Goal: Task Accomplishment & Management: Manage account settings

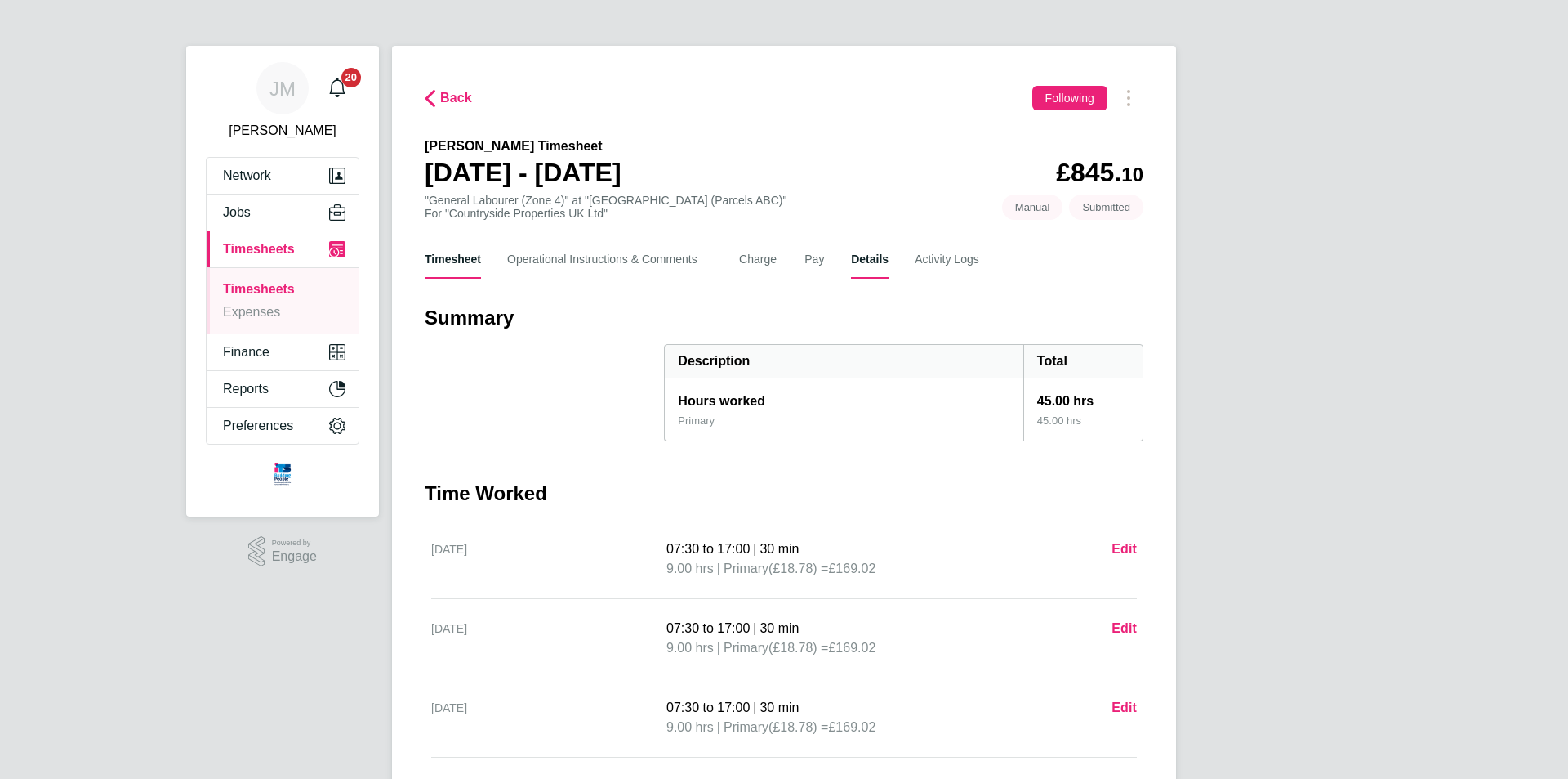
click at [875, 264] on button "Details" at bounding box center [870, 259] width 38 height 39
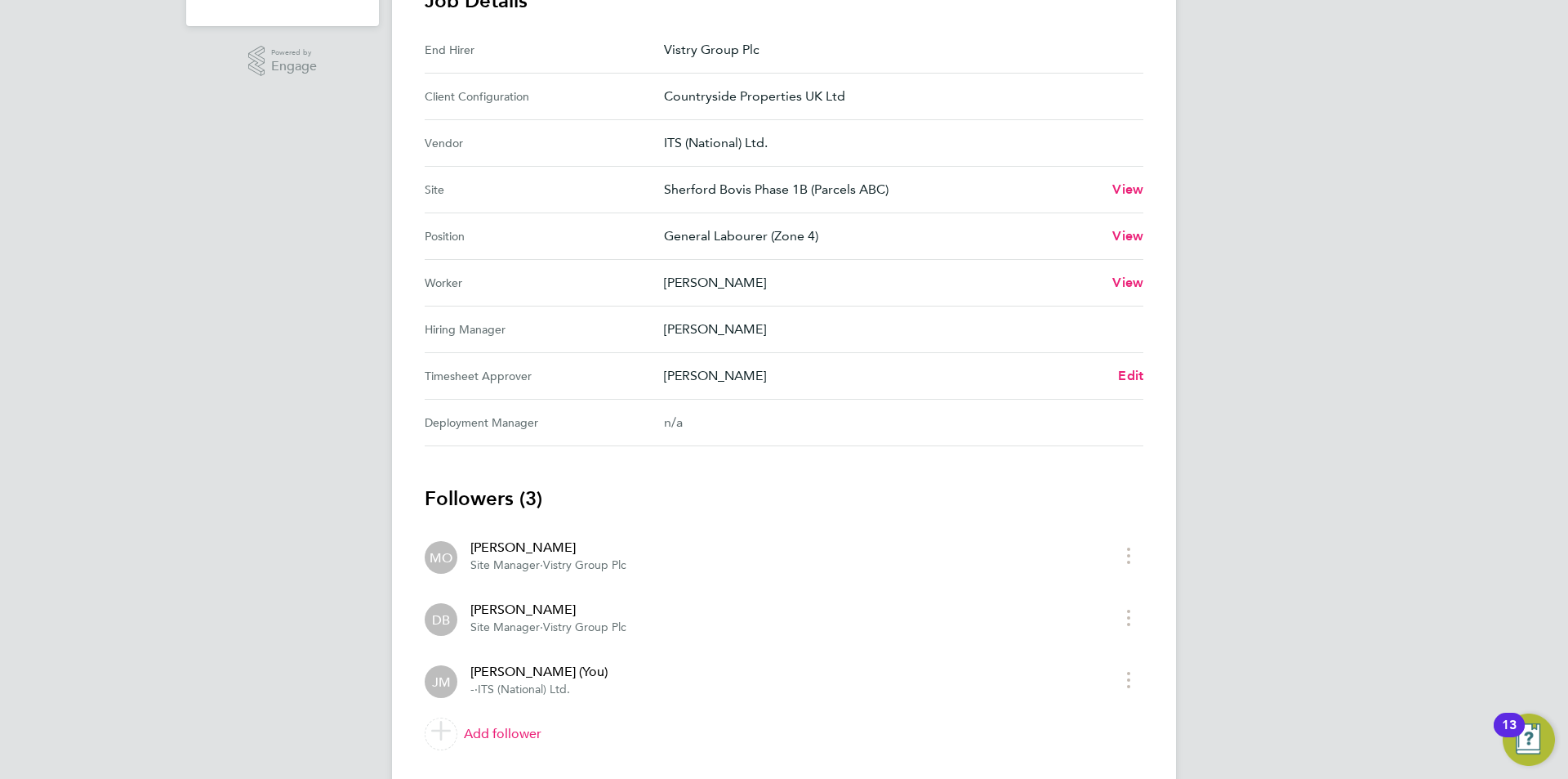
scroll to position [534, 0]
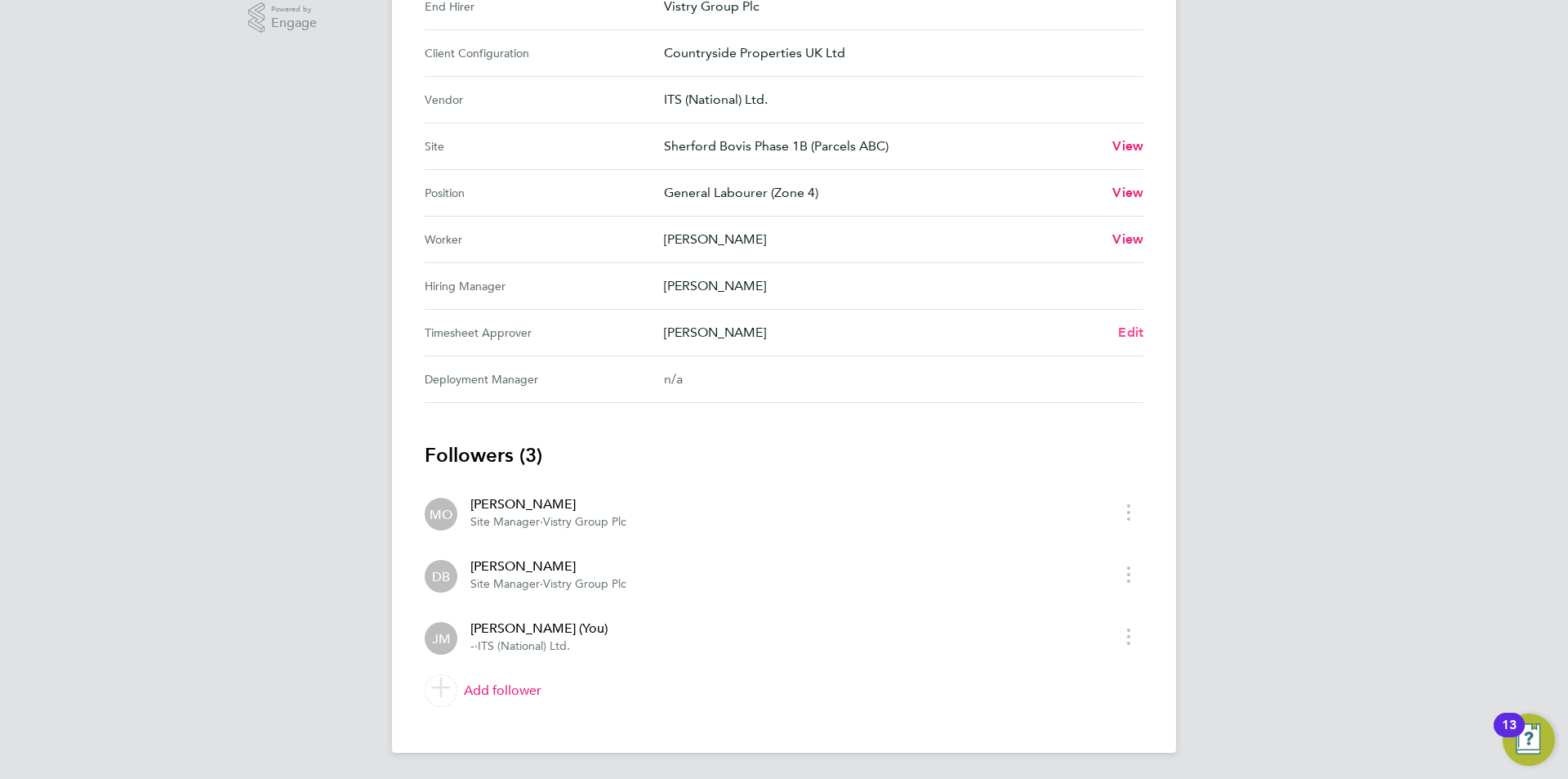
click at [1132, 333] on span "Edit" at bounding box center [1131, 332] width 25 height 16
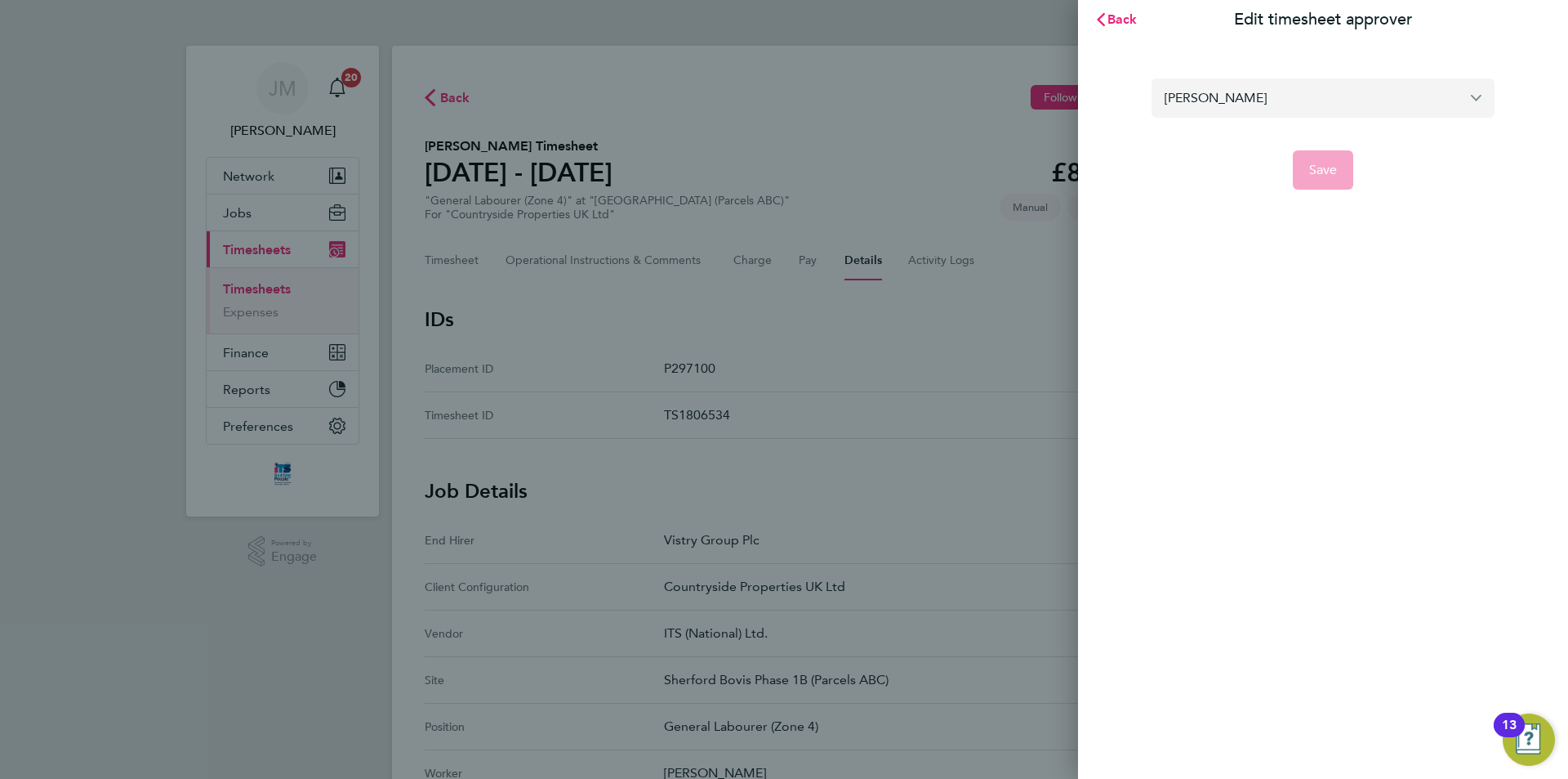
click at [1310, 99] on input "[PERSON_NAME]" at bounding box center [1323, 98] width 343 height 38
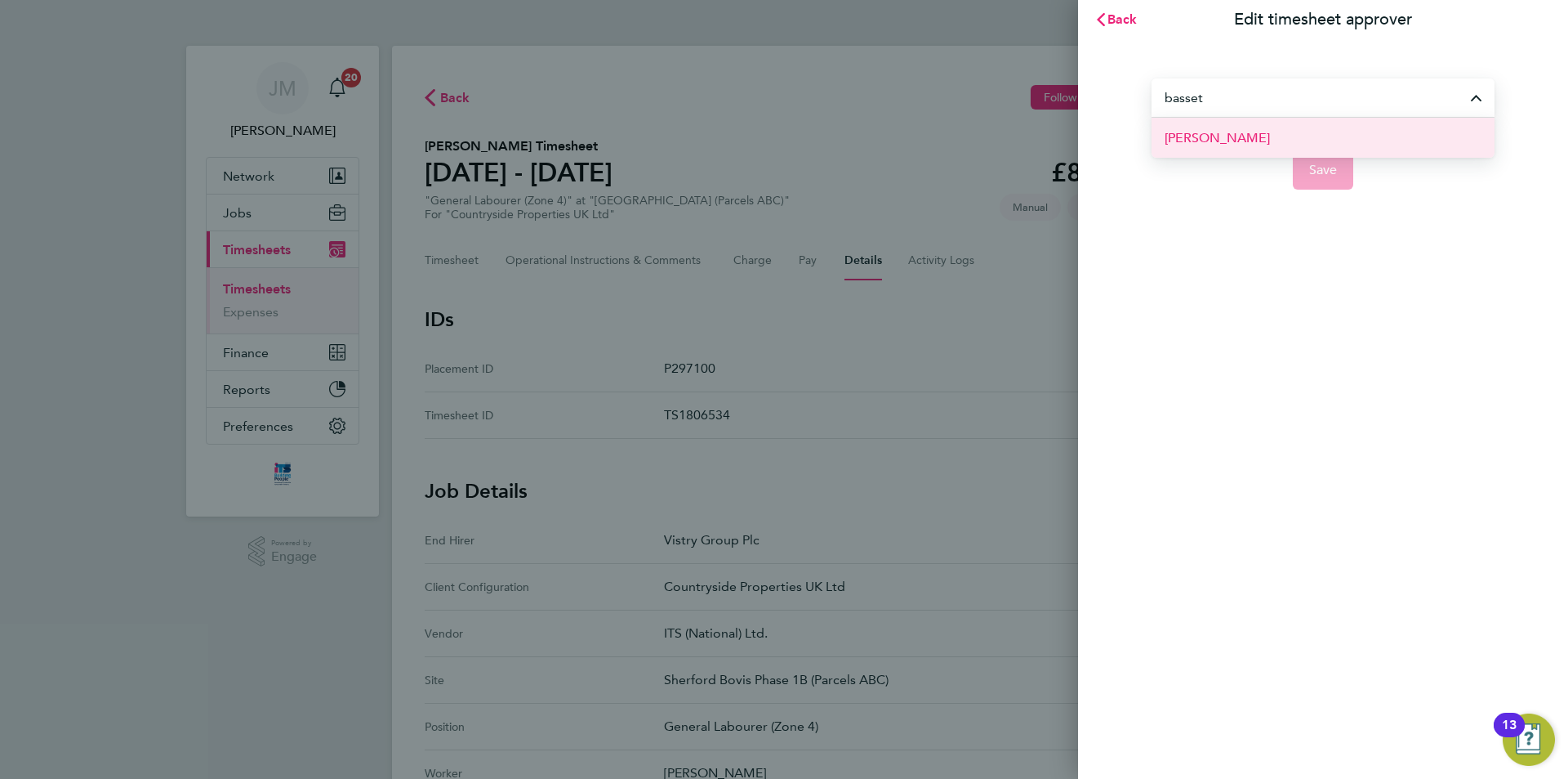
click at [1312, 130] on li "[PERSON_NAME]" at bounding box center [1323, 138] width 343 height 40
type input "[PERSON_NAME]"
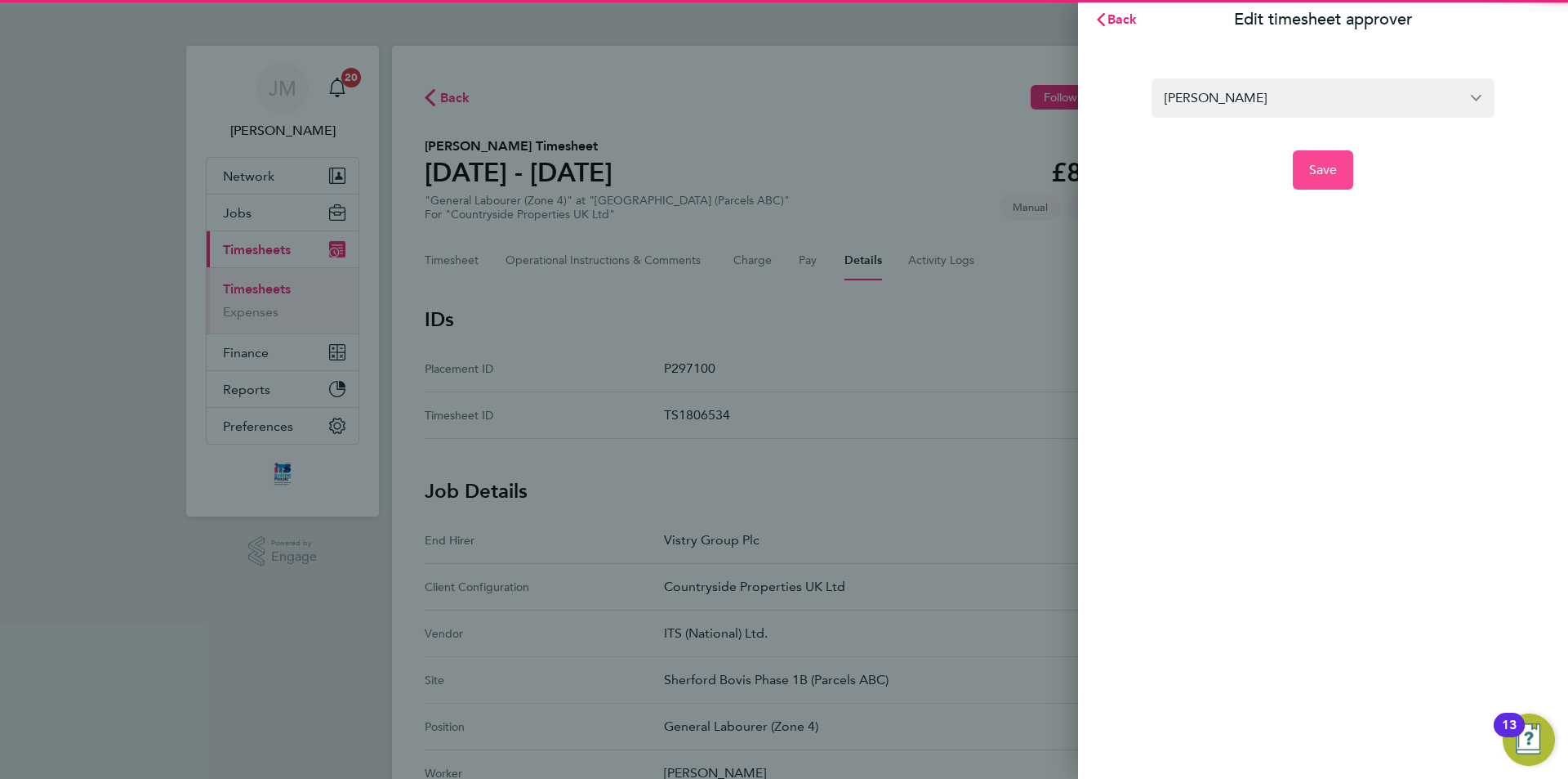
click at [1323, 162] on span "Save" at bounding box center [1323, 170] width 28 height 17
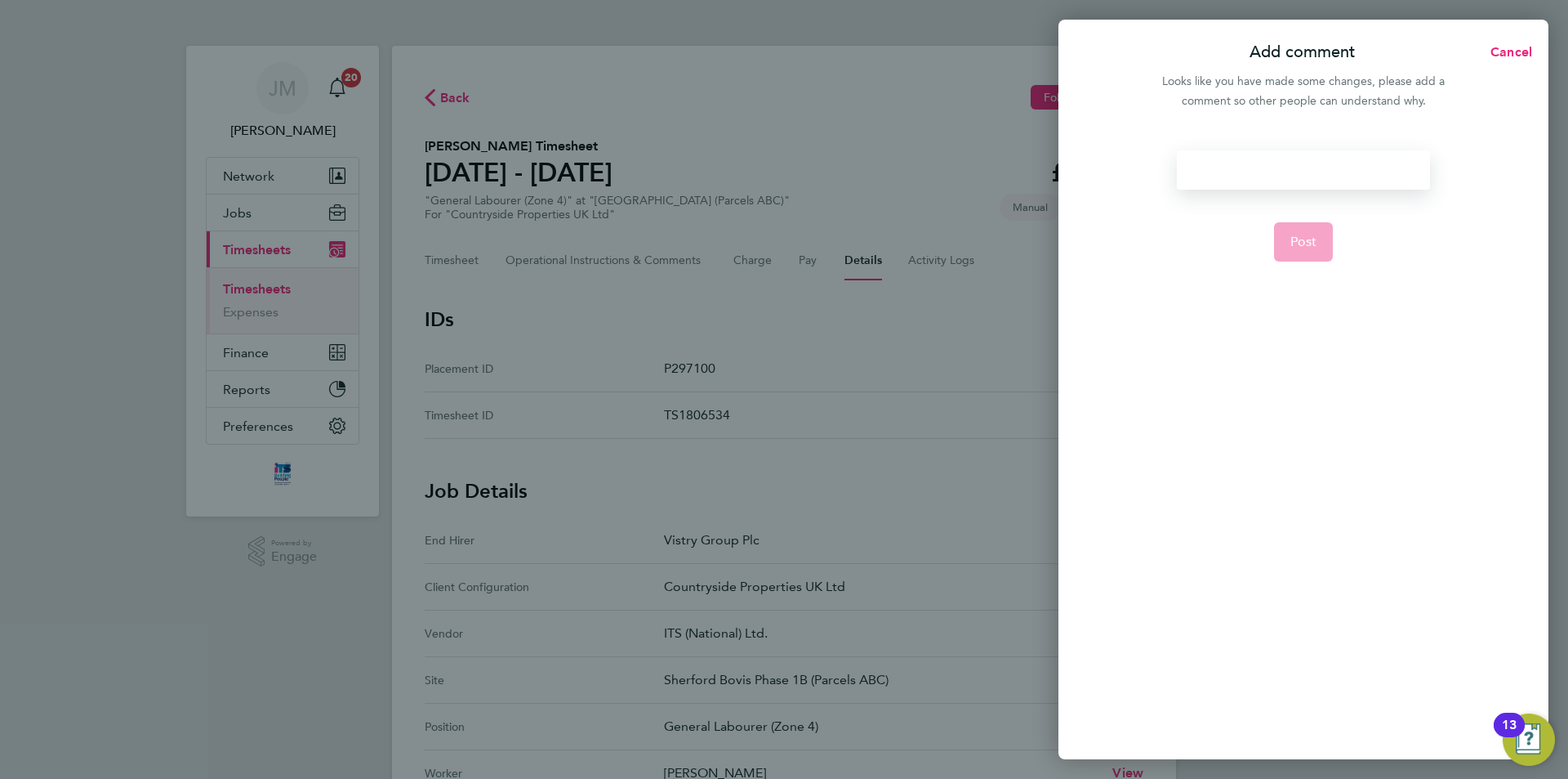
click at [1265, 172] on div at bounding box center [1303, 170] width 253 height 39
click at [1318, 243] on button "Post" at bounding box center [1303, 242] width 59 height 39
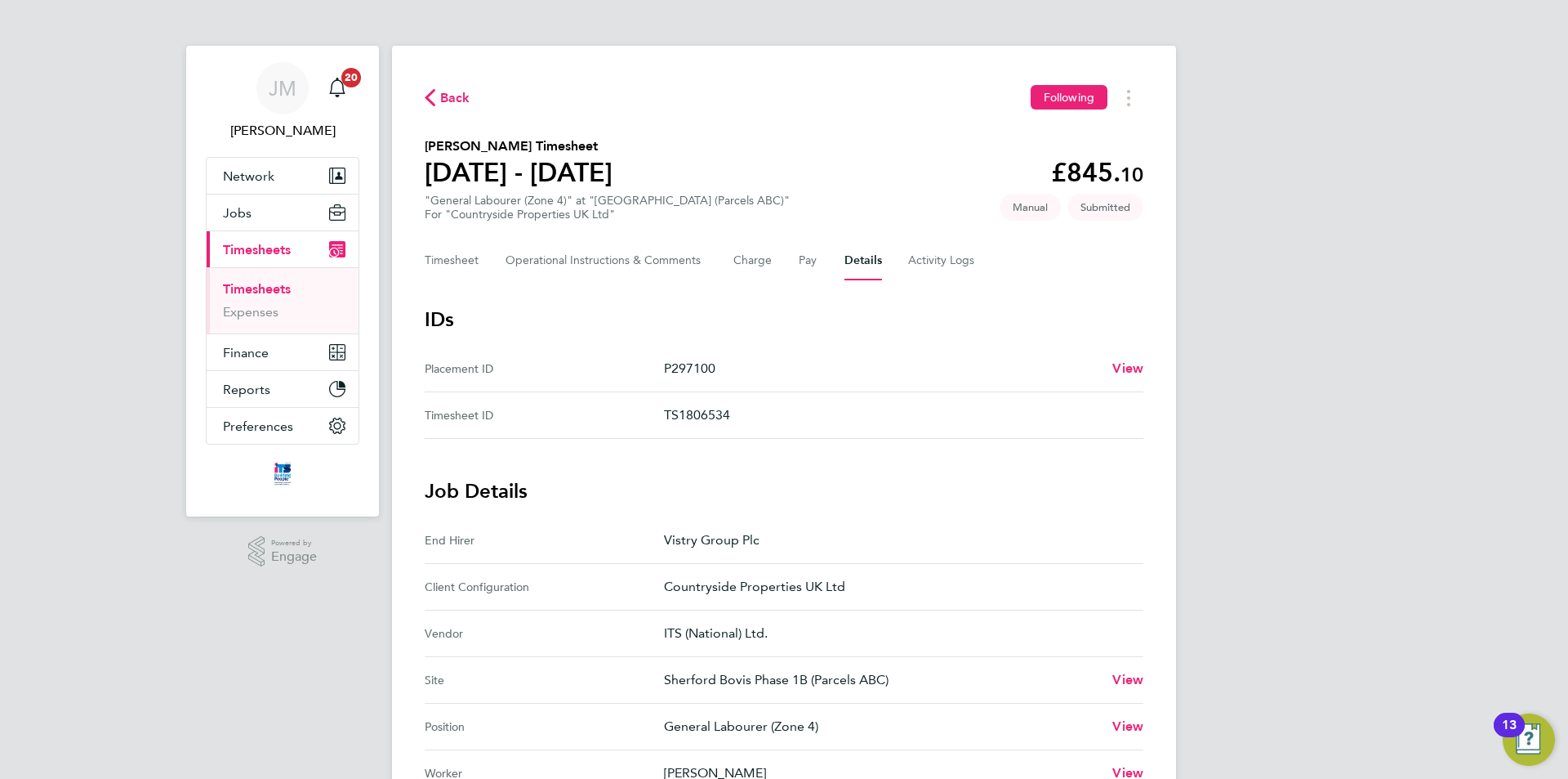
click at [457, 91] on span "Back" at bounding box center [455, 97] width 30 height 19
